Goal: Task Accomplishment & Management: Manage account settings

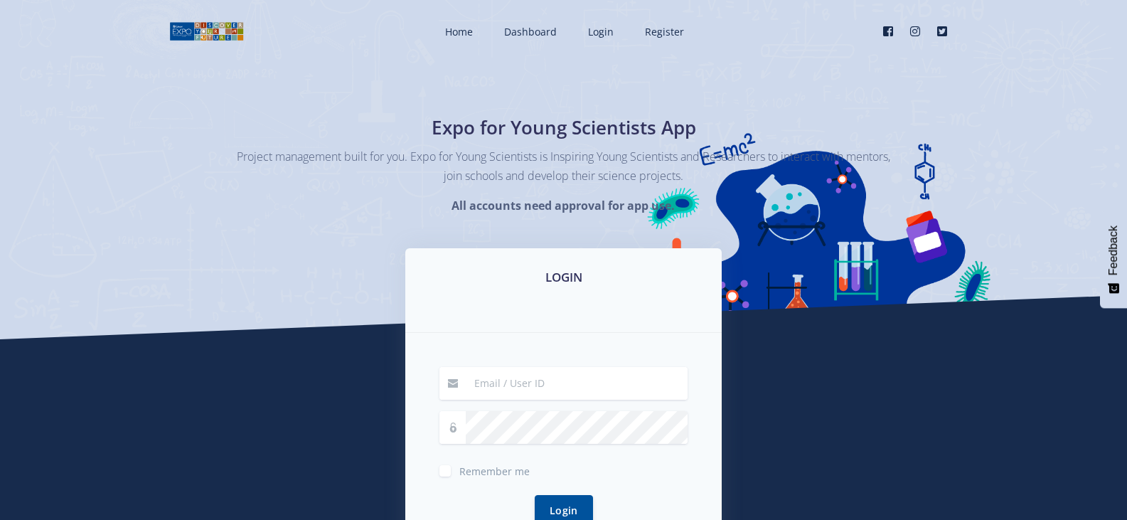
scroll to position [71, 0]
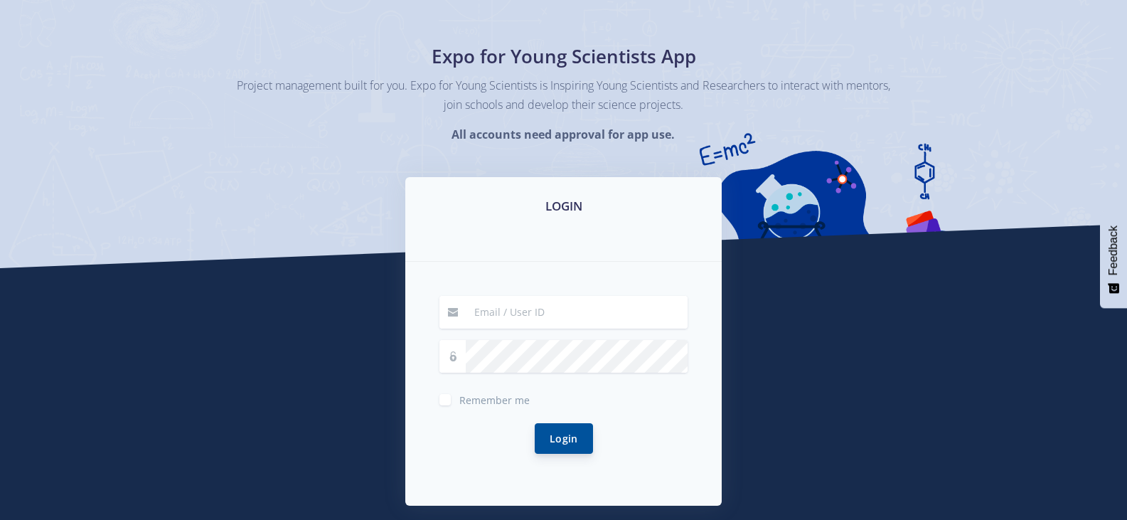
type input "12"
click at [564, 447] on button "Login" at bounding box center [564, 438] width 58 height 31
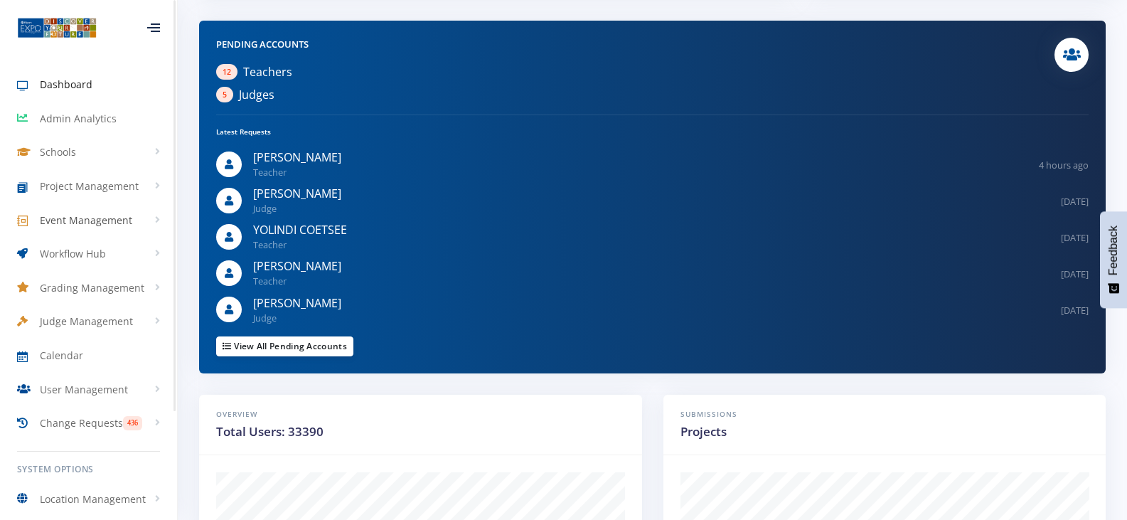
scroll to position [427, 0]
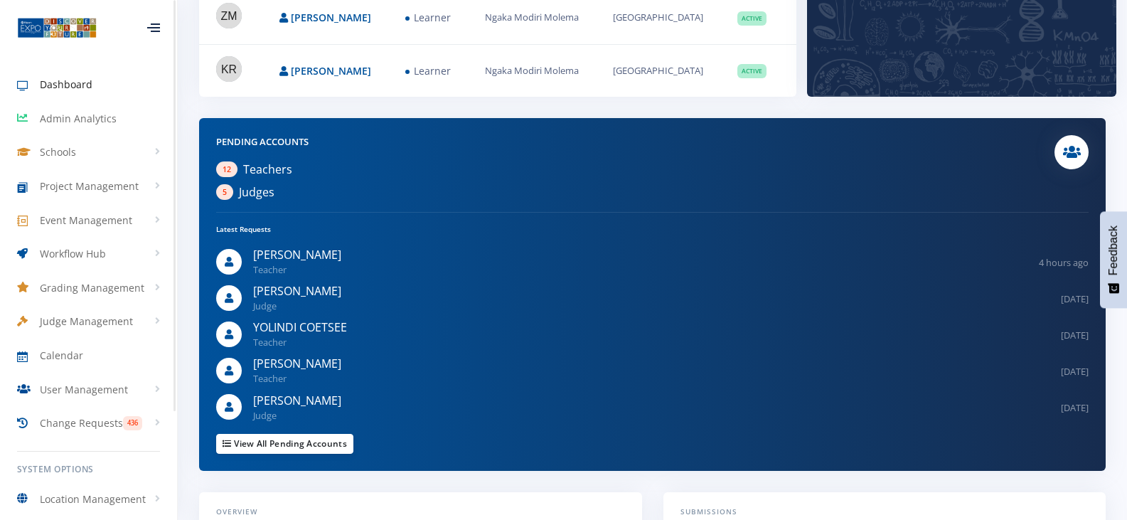
click at [64, 85] on span "Dashboard" at bounding box center [66, 84] width 53 height 15
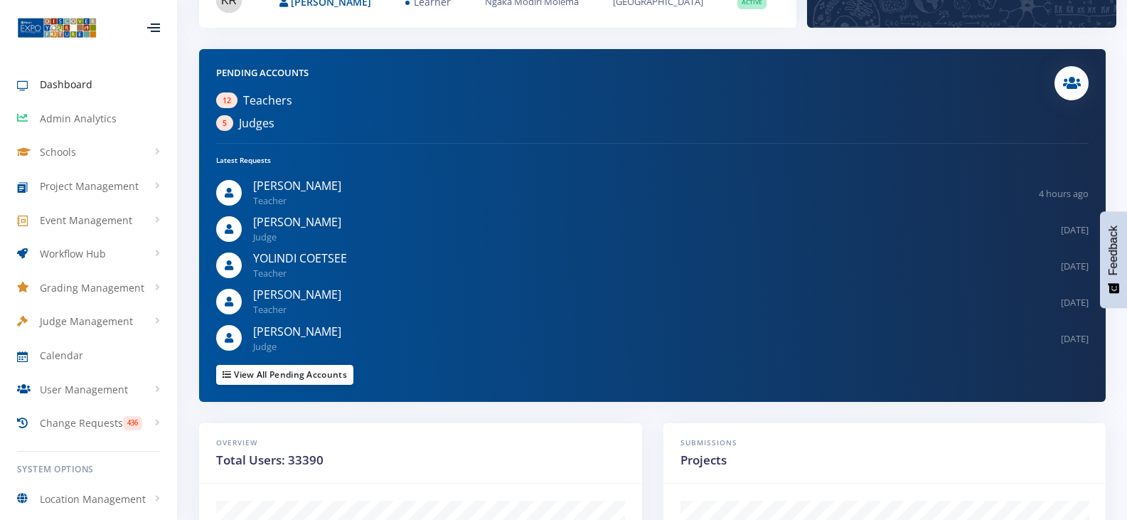
scroll to position [569, 0]
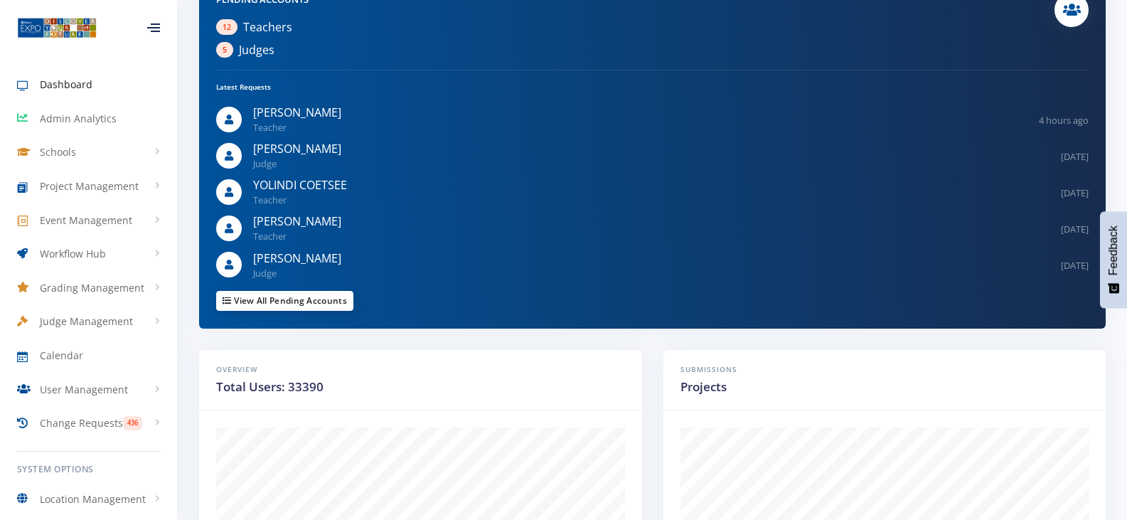
click at [331, 311] on link "View All Pending Accounts" at bounding box center [284, 301] width 137 height 20
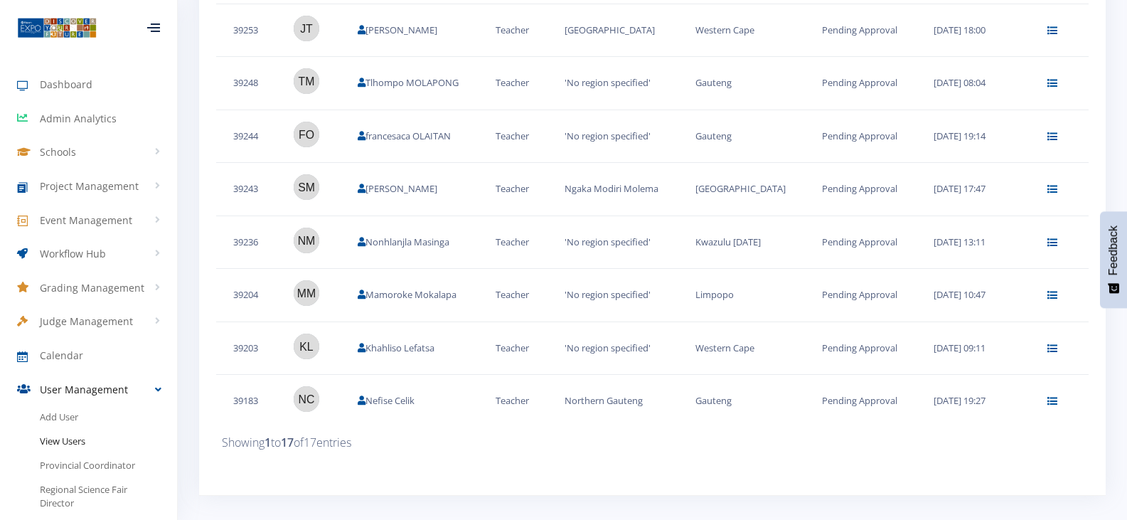
scroll to position [834, 0]
